Goal: Complete application form

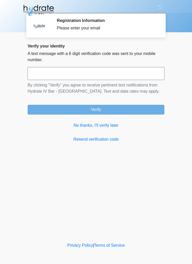
click at [90, 114] on button "Verify" at bounding box center [96, 110] width 137 height 10
click at [92, 118] on div "Verify your identity A text message with a 6 digit verification code was sent t…" at bounding box center [96, 93] width 137 height 99
click at [118, 120] on div "Verify your identity A text message with a 6 digit verification code was sent t…" at bounding box center [96, 93] width 137 height 99
click at [114, 120] on div "Verify your identity A text message with a 6 digit verification code was sent t…" at bounding box center [96, 93] width 137 height 99
click at [112, 124] on link "No thanks, I'll verify later" at bounding box center [96, 125] width 137 height 6
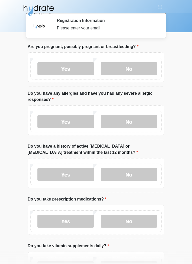
click at [94, 123] on label "Yes" at bounding box center [65, 121] width 56 height 13
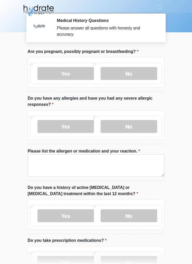
click at [140, 72] on label "No" at bounding box center [129, 73] width 56 height 13
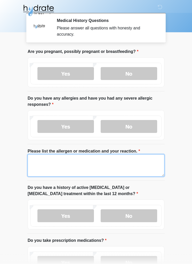
click at [53, 165] on textarea "Please list the allergen or medication and your reaction." at bounding box center [96, 165] width 137 height 22
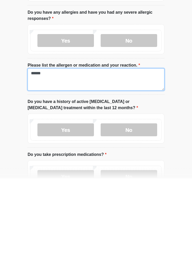
type textarea "******"
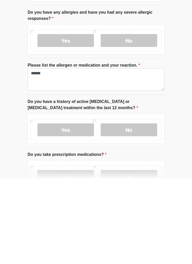
click at [131, 209] on label "No" at bounding box center [129, 215] width 56 height 13
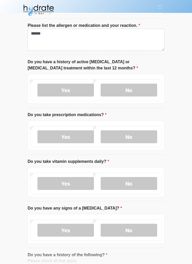
click at [138, 136] on label "No" at bounding box center [129, 136] width 56 height 13
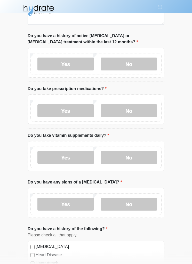
scroll to position [152, 0]
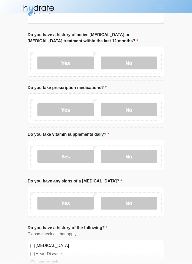
click at [129, 156] on label "No" at bounding box center [129, 156] width 56 height 13
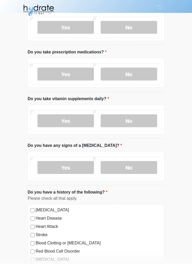
click at [134, 165] on label "No" at bounding box center [129, 167] width 56 height 13
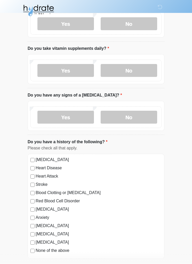
scroll to position [261, 0]
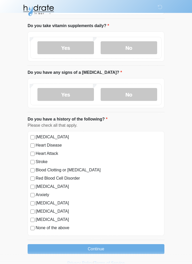
click at [106, 247] on button "Continue" at bounding box center [96, 249] width 137 height 10
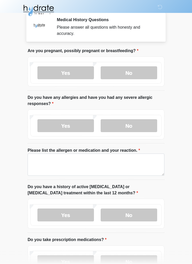
scroll to position [0, 0]
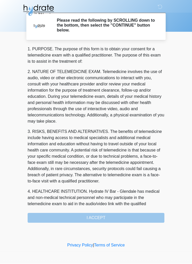
click at [96, 218] on div "1. PURPOSE. The purpose of this form is to obtain your consent for a telemedici…" at bounding box center [96, 134] width 137 height 177
click at [99, 215] on div "1. PURPOSE. The purpose of this form is to obtain your consent for a telemedici…" at bounding box center [96, 134] width 137 height 177
click at [96, 217] on div "1. PURPOSE. The purpose of this form is to obtain your consent for a telemedici…" at bounding box center [96, 134] width 137 height 177
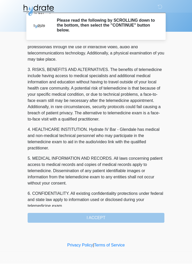
scroll to position [65, 0]
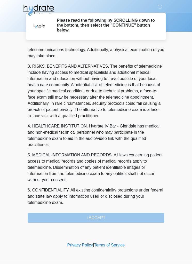
click at [95, 215] on div "1. PURPOSE. The purpose of this form is to obtain your consent for a telemedici…" at bounding box center [96, 134] width 137 height 177
click at [90, 214] on div "1. PURPOSE. The purpose of this form is to obtain your consent for a telemedici…" at bounding box center [96, 134] width 137 height 177
click at [90, 213] on div "1. PURPOSE. The purpose of this form is to obtain your consent for a telemedici…" at bounding box center [96, 134] width 137 height 177
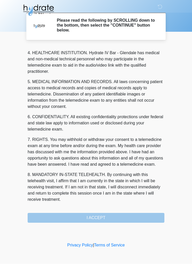
click at [91, 219] on div "1. PURPOSE. The purpose of this form is to obtain your consent for a telemedici…" at bounding box center [96, 134] width 137 height 177
click at [91, 219] on button "I ACCEPT" at bounding box center [96, 218] width 137 height 10
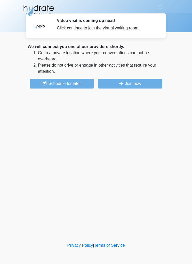
click at [155, 87] on button "Join now" at bounding box center [130, 84] width 64 height 10
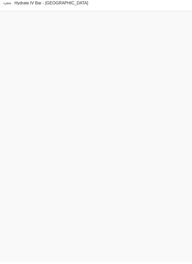
scroll to position [2, 0]
